Goal: Information Seeking & Learning: Learn about a topic

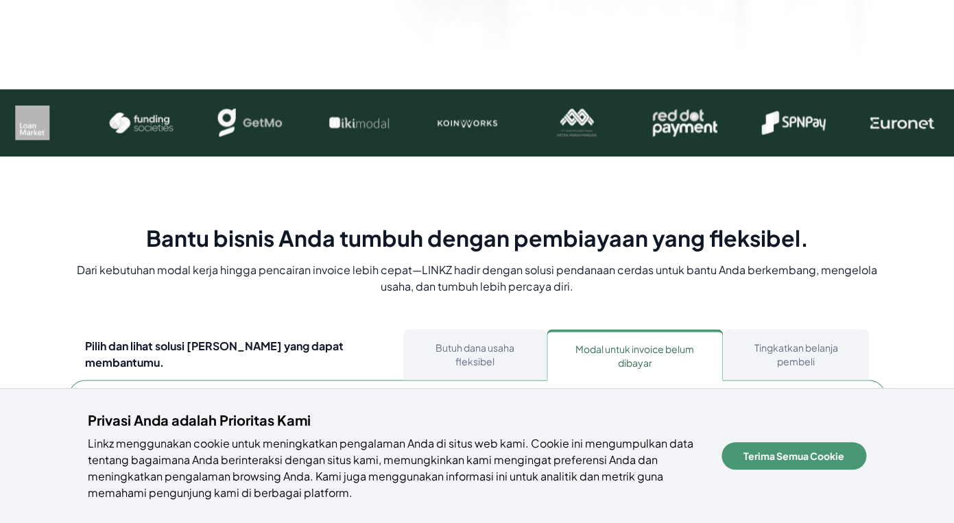
scroll to position [531, 0]
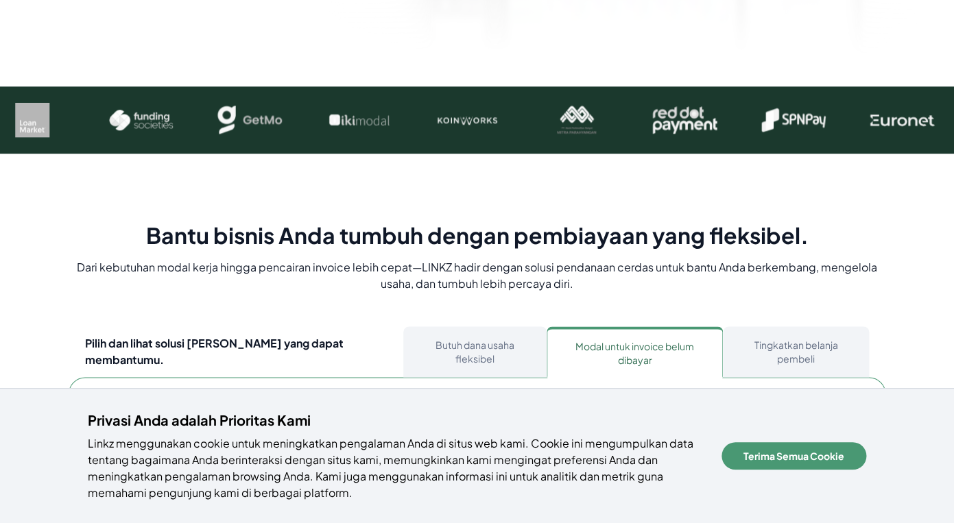
click at [518, 326] on button "Butuh dana usaha fleksibel" at bounding box center [474, 351] width 143 height 51
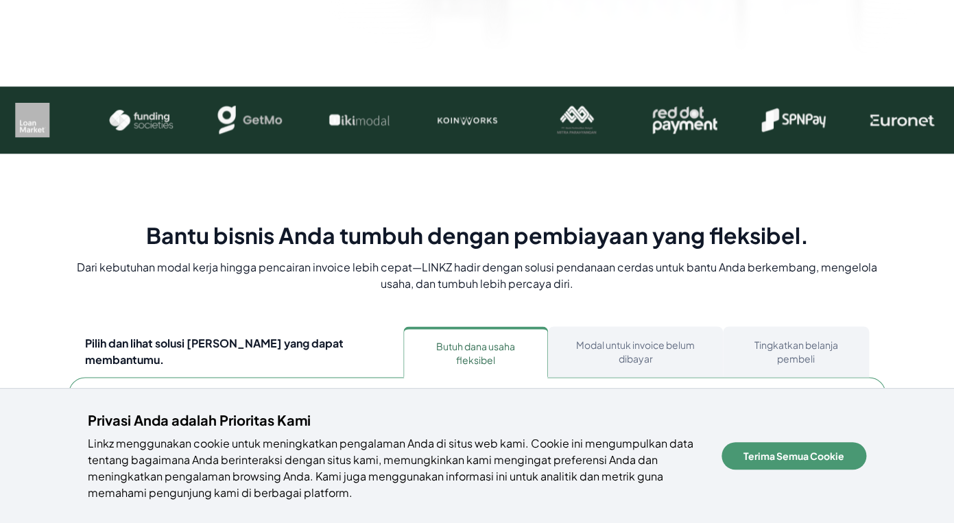
click at [644, 326] on button "Modal untuk invoice belum dibayar" at bounding box center [635, 351] width 175 height 51
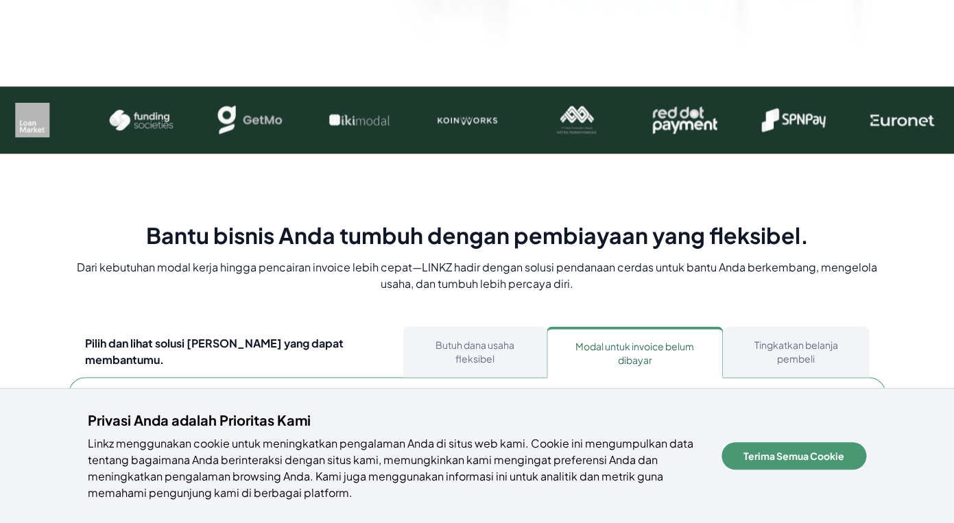
click at [793, 326] on button "Tingkatkan belanja pembeli" at bounding box center [796, 351] width 146 height 51
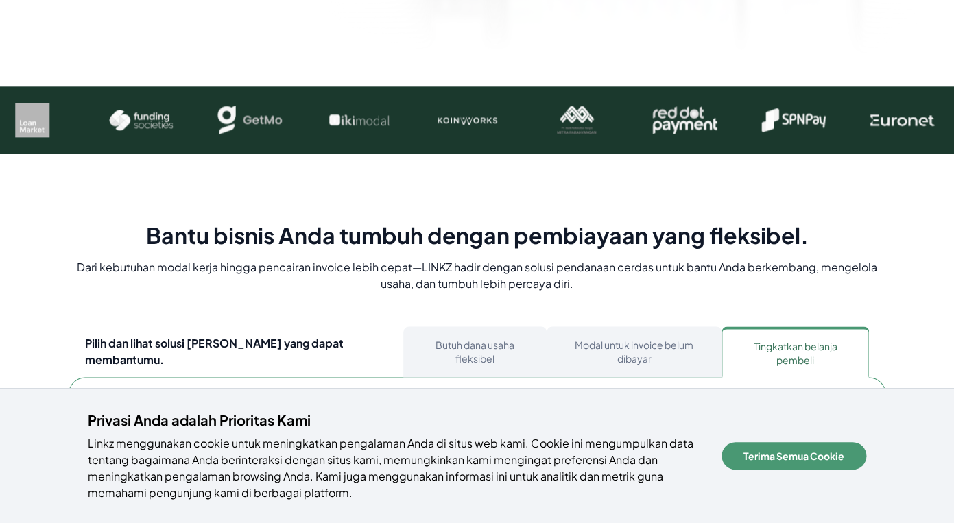
click at [651, 326] on button "Modal untuk invoice belum dibayar" at bounding box center [633, 351] width 175 height 51
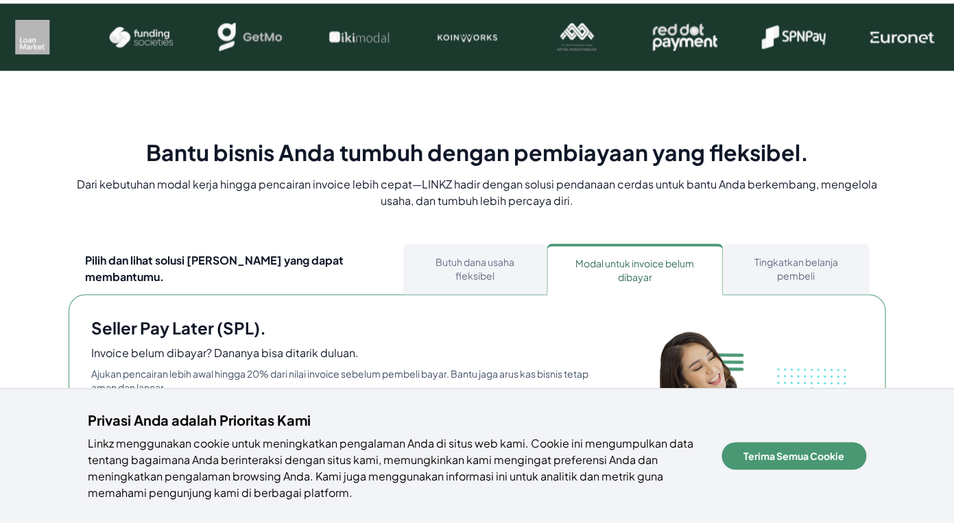
scroll to position [636, 0]
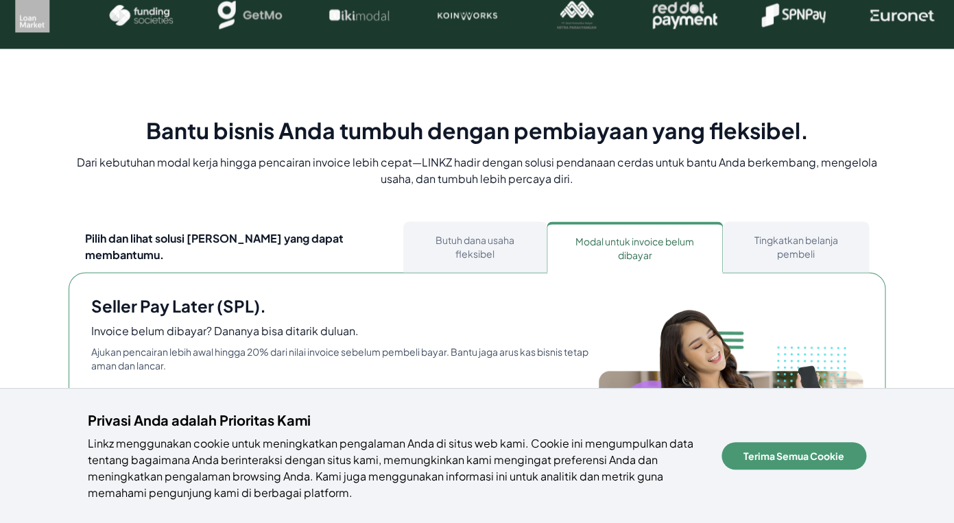
click at [239, 476] on button "Lihat Manfaat" at bounding box center [279, 491] width 116 height 30
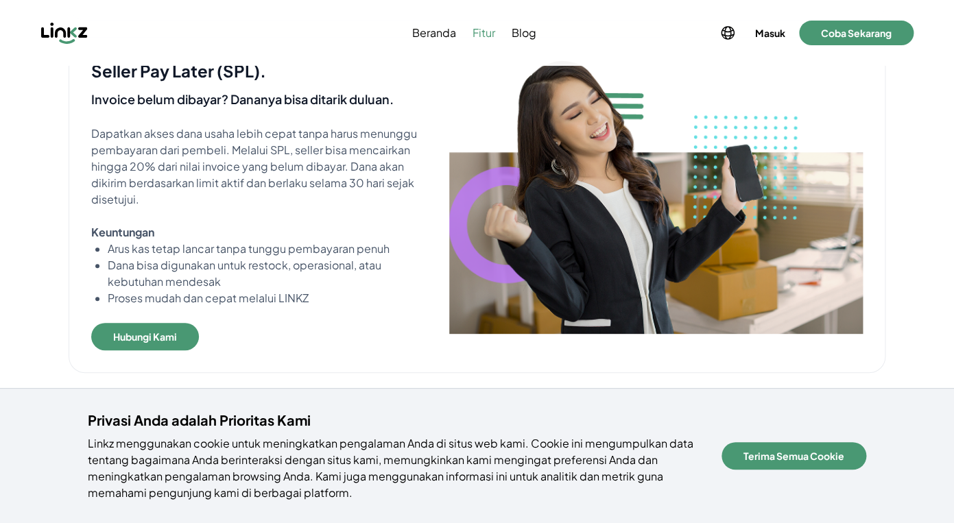
scroll to position [682, 0]
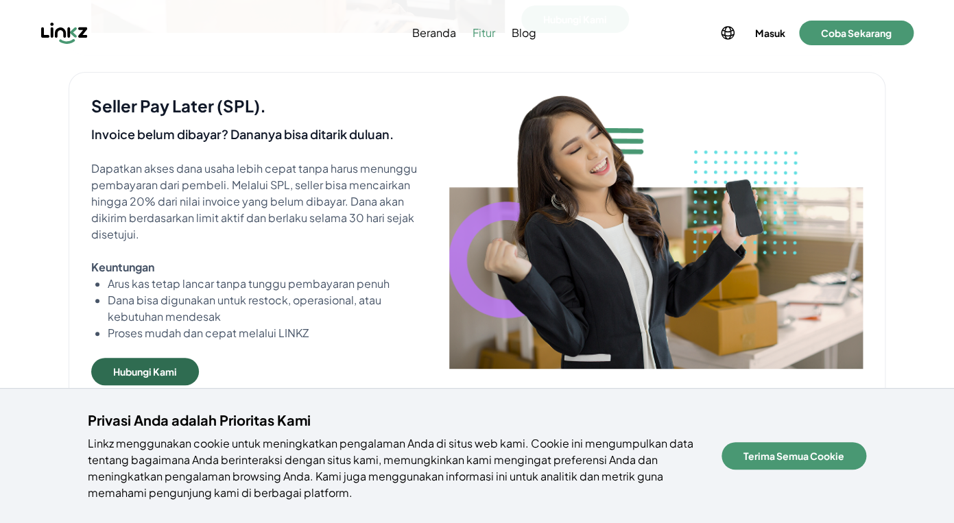
click at [152, 358] on button "Hubungi Kami" at bounding box center [145, 371] width 108 height 27
